Goal: Transaction & Acquisition: Purchase product/service

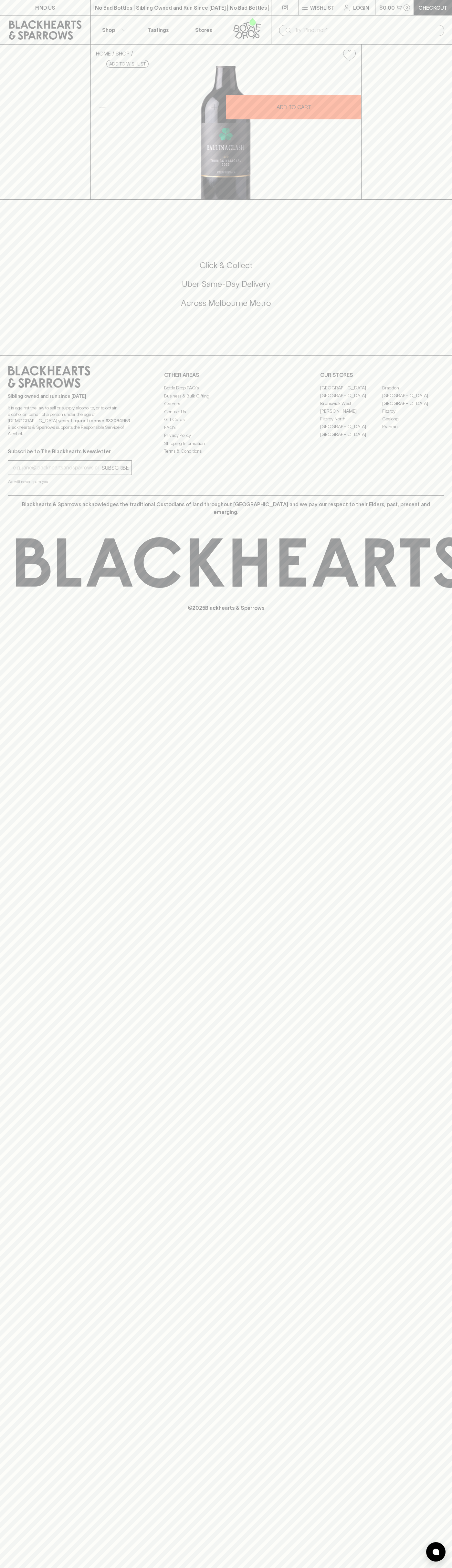
click at [402, 17] on div "​" at bounding box center [361, 30] width 181 height 29
click at [449, 200] on div "HOME SHOP Ballinaclash Ned Touriga Nacional 2022 $26.00 Add to wishlist 10% dis…" at bounding box center [226, 122] width 452 height 155
click at [286, 1567] on html "FIND US | No Bad Bottles | Sibling Owned and Run Since 2006 | No Bad Bottles | …" at bounding box center [226, 784] width 452 height 1568
click at [7, 900] on div "FIND US | No Bad Bottles | Sibling Owned and Run Since 2006 | No Bad Bottles | …" at bounding box center [226, 784] width 452 height 1568
